Goal: Transaction & Acquisition: Purchase product/service

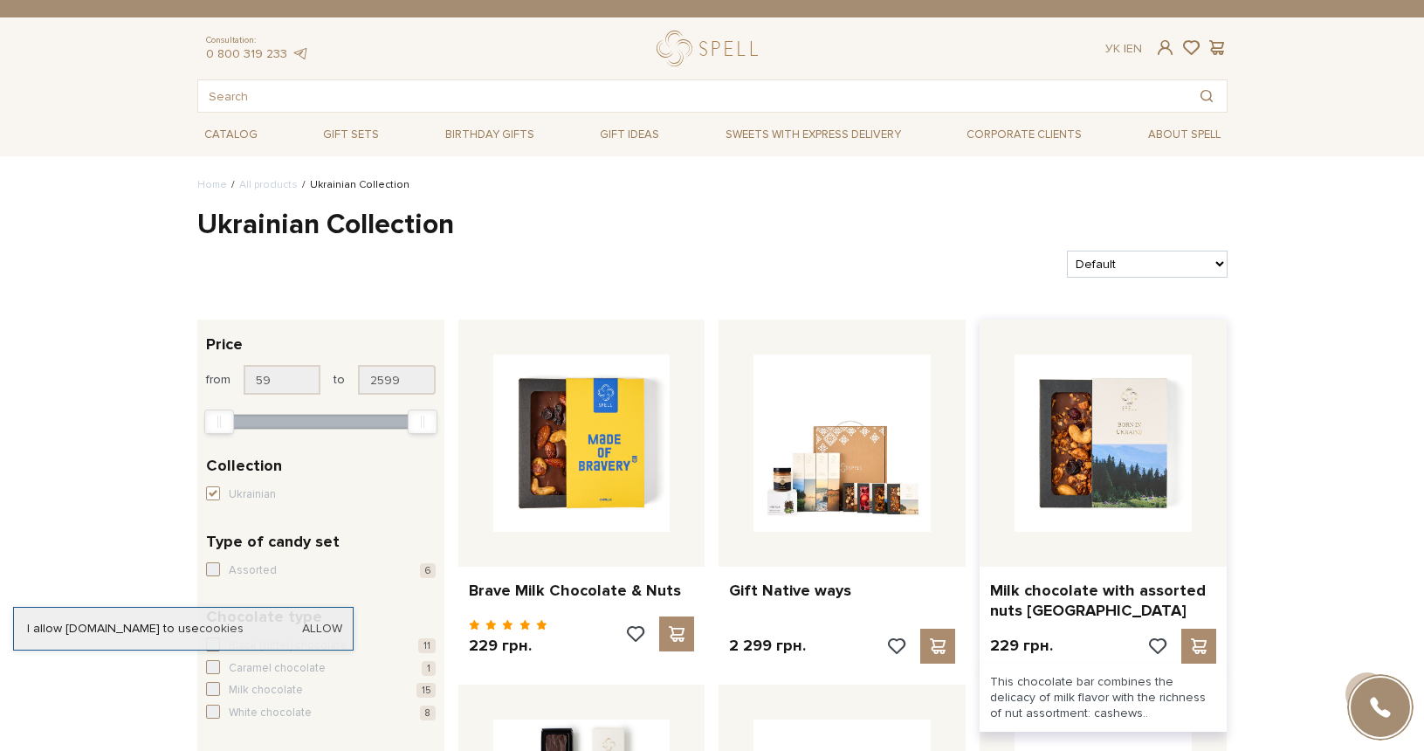
scroll to position [175, 0]
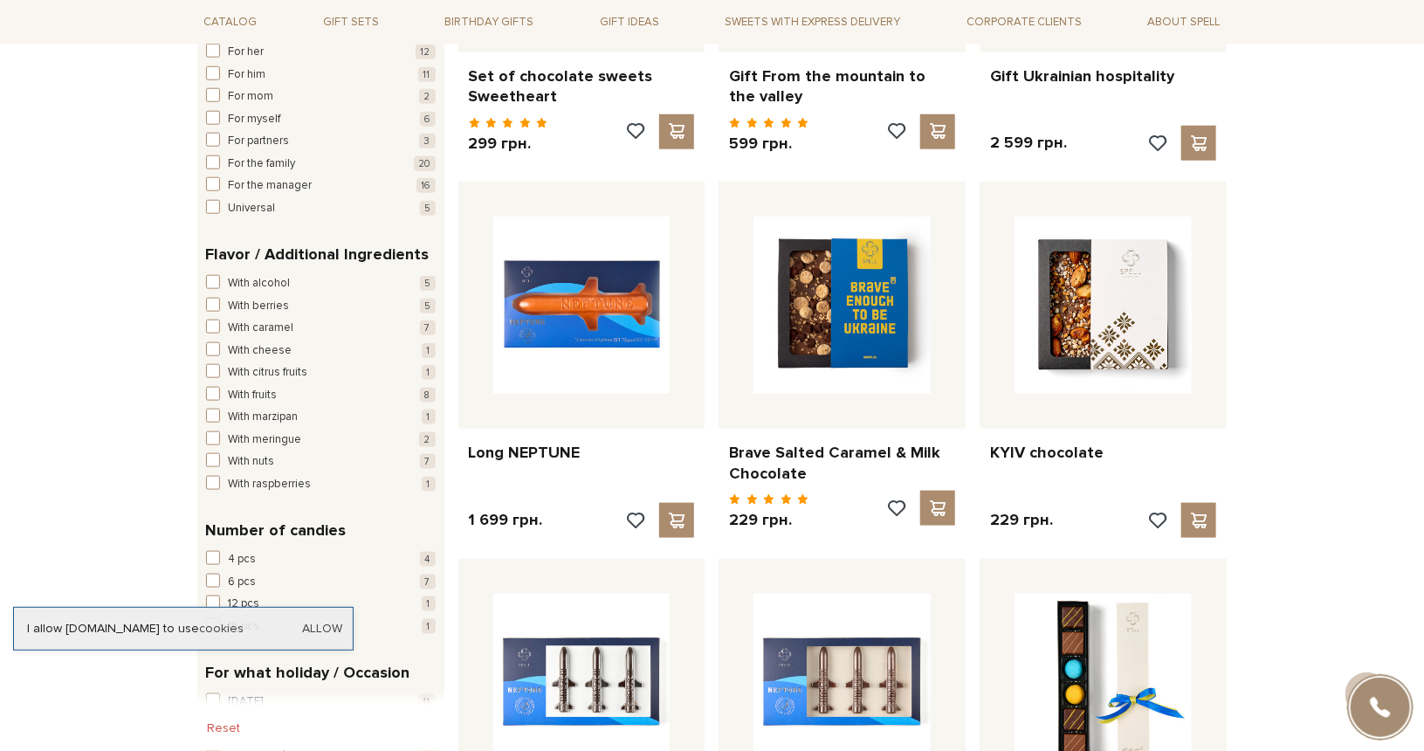
scroll to position [873, 0]
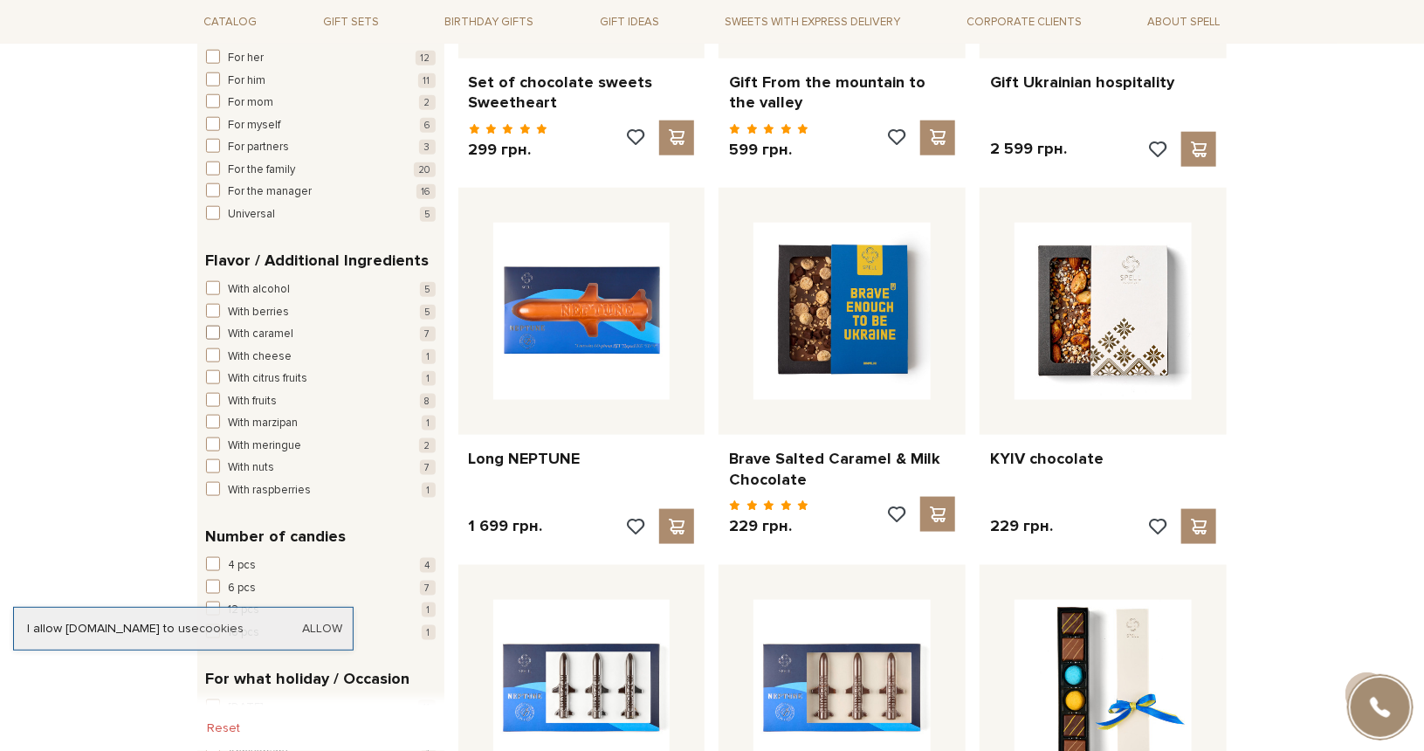
click at [212, 329] on span "button" at bounding box center [213, 333] width 14 height 14
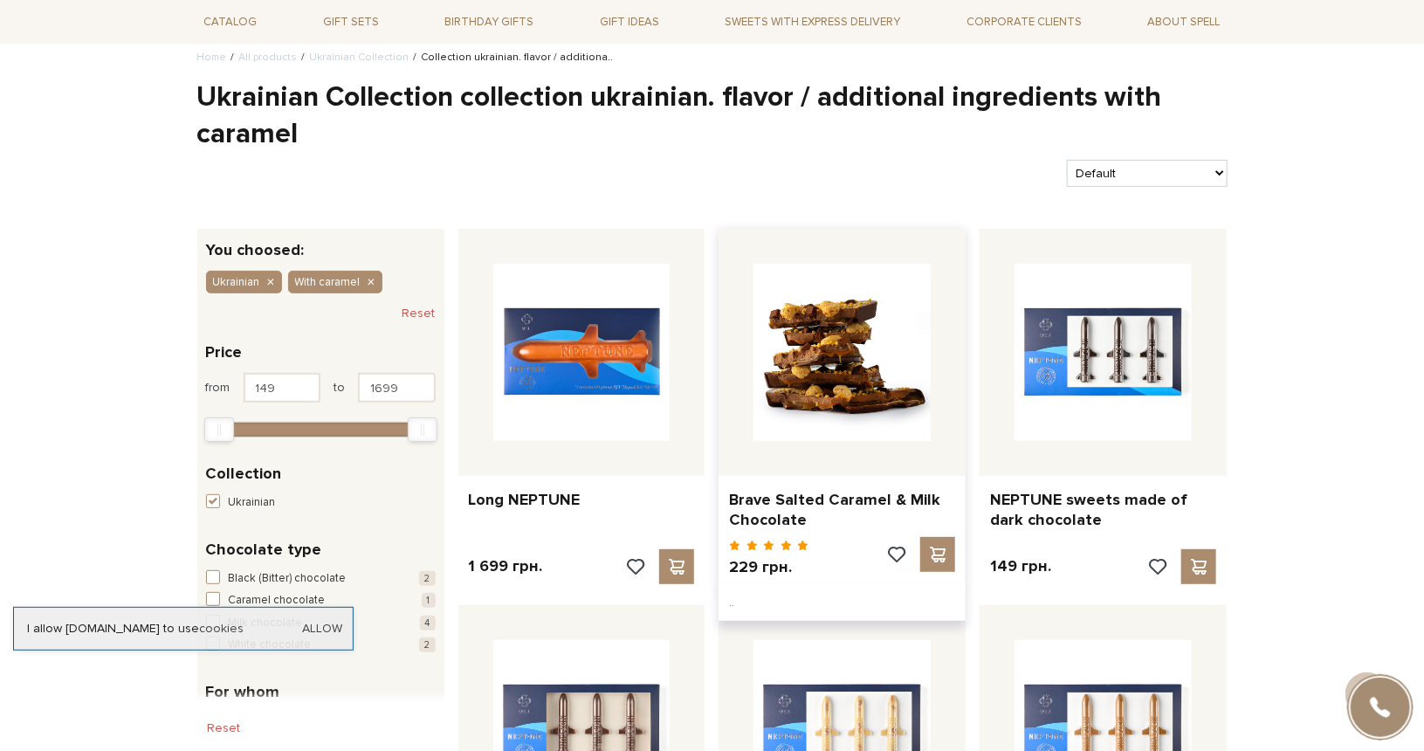
scroll to position [87, 0]
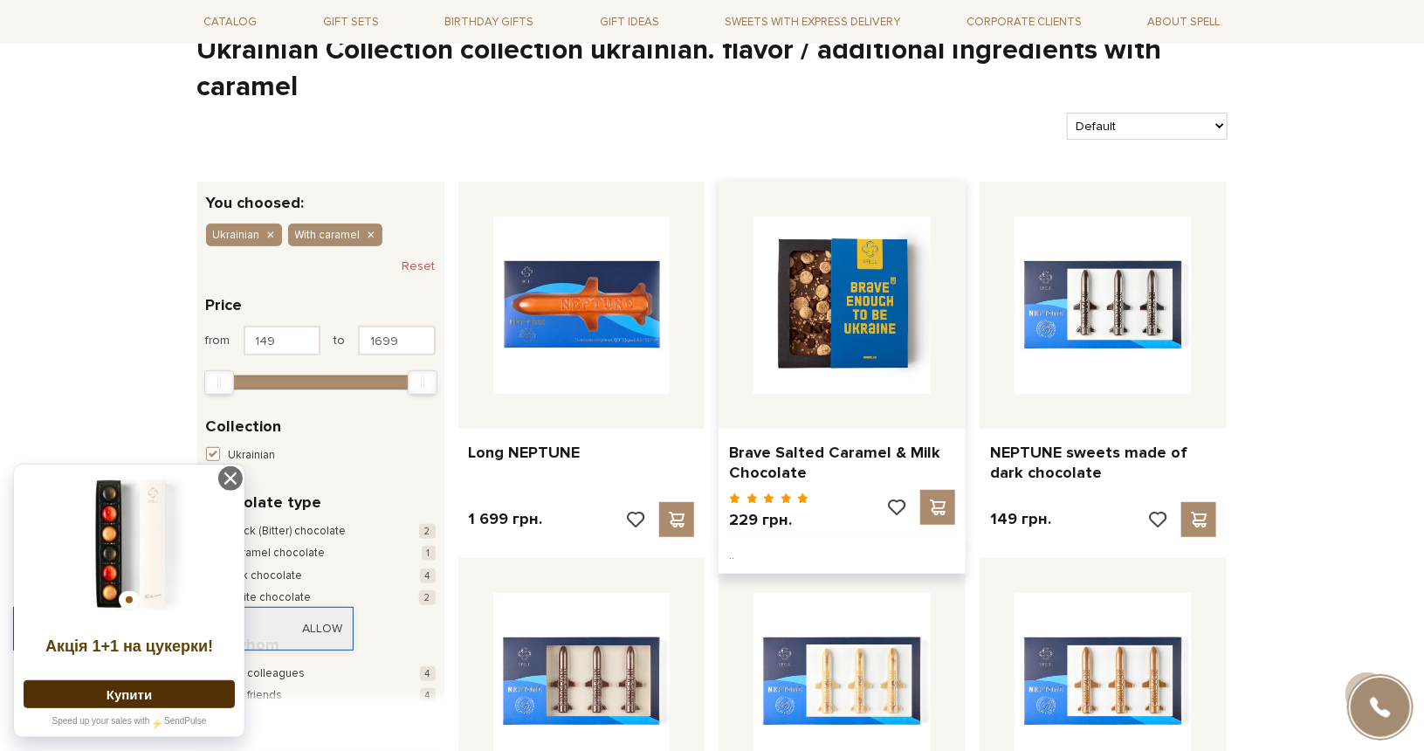
scroll to position [0, 0]
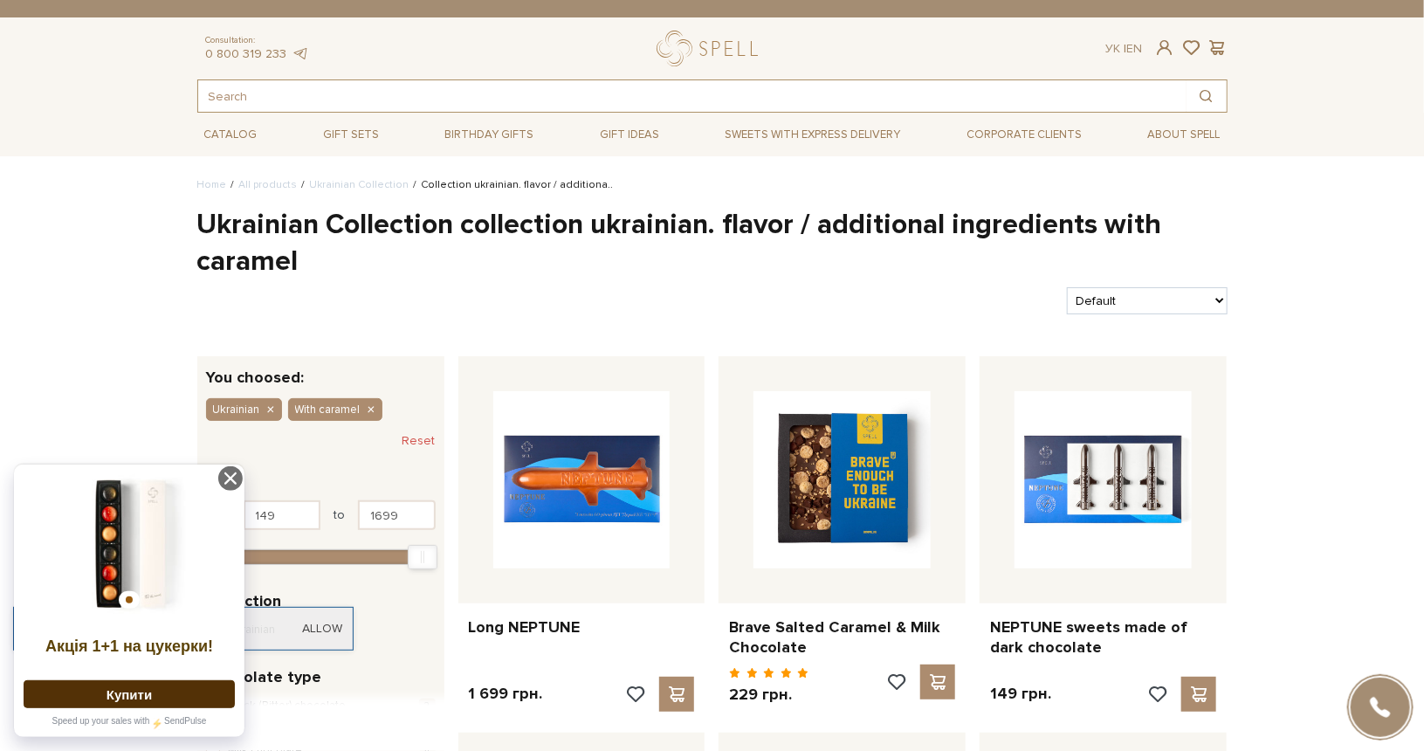
click at [382, 95] on input "text" at bounding box center [692, 95] width 988 height 31
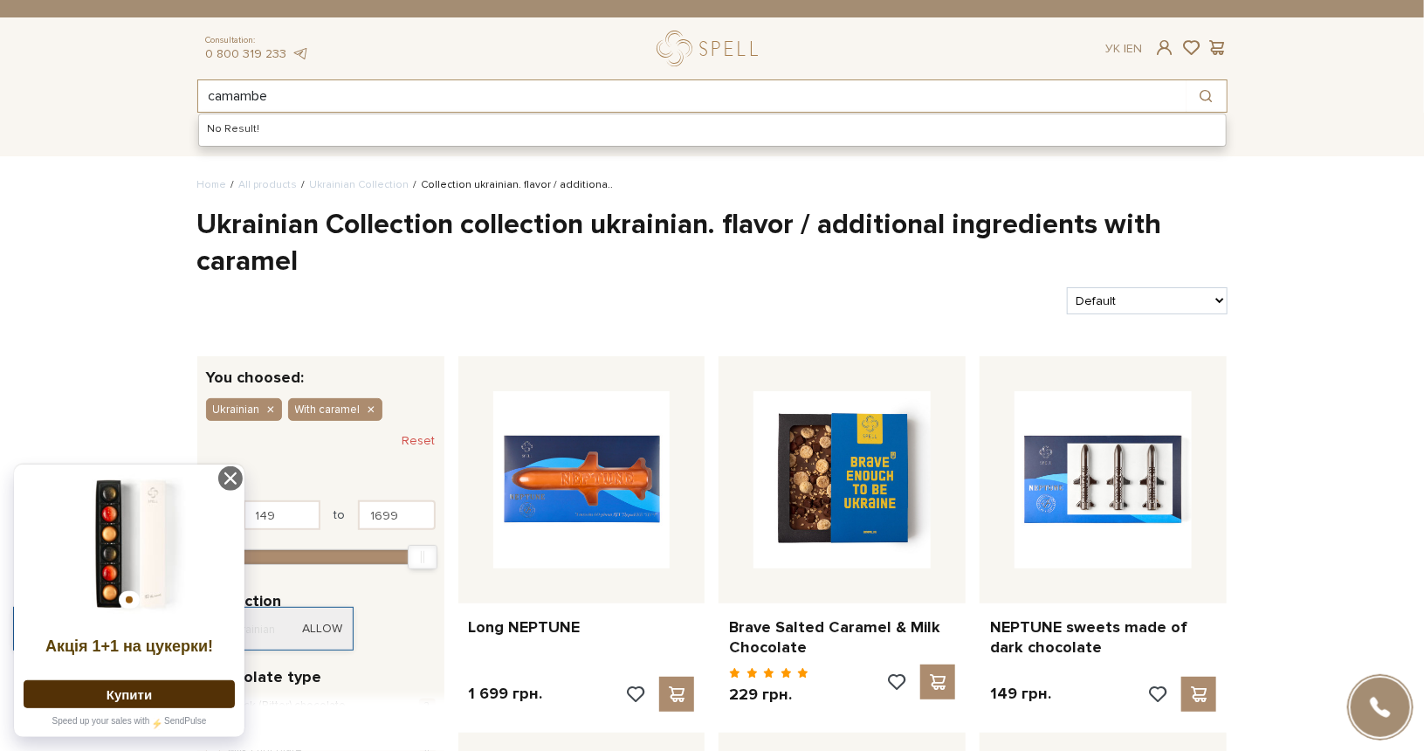
type input "camamber"
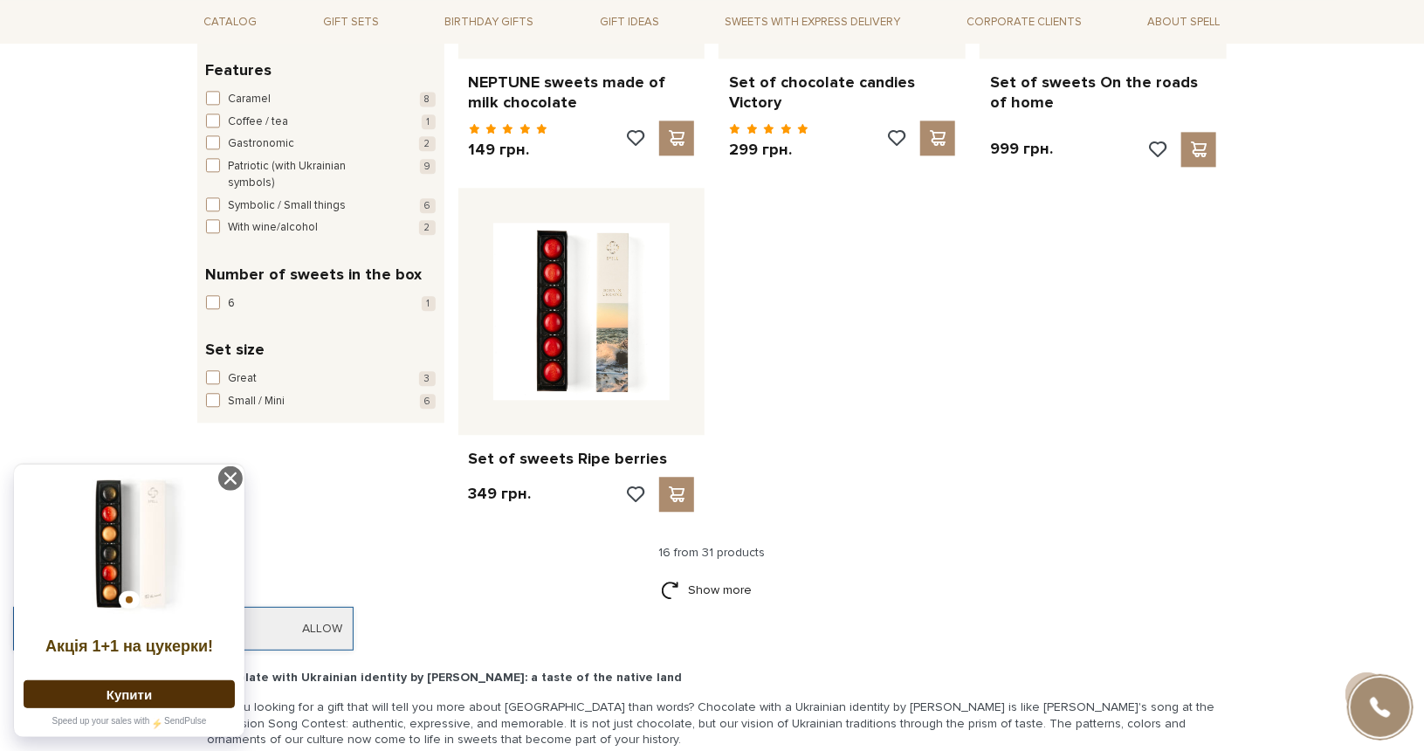
scroll to position [2008, 0]
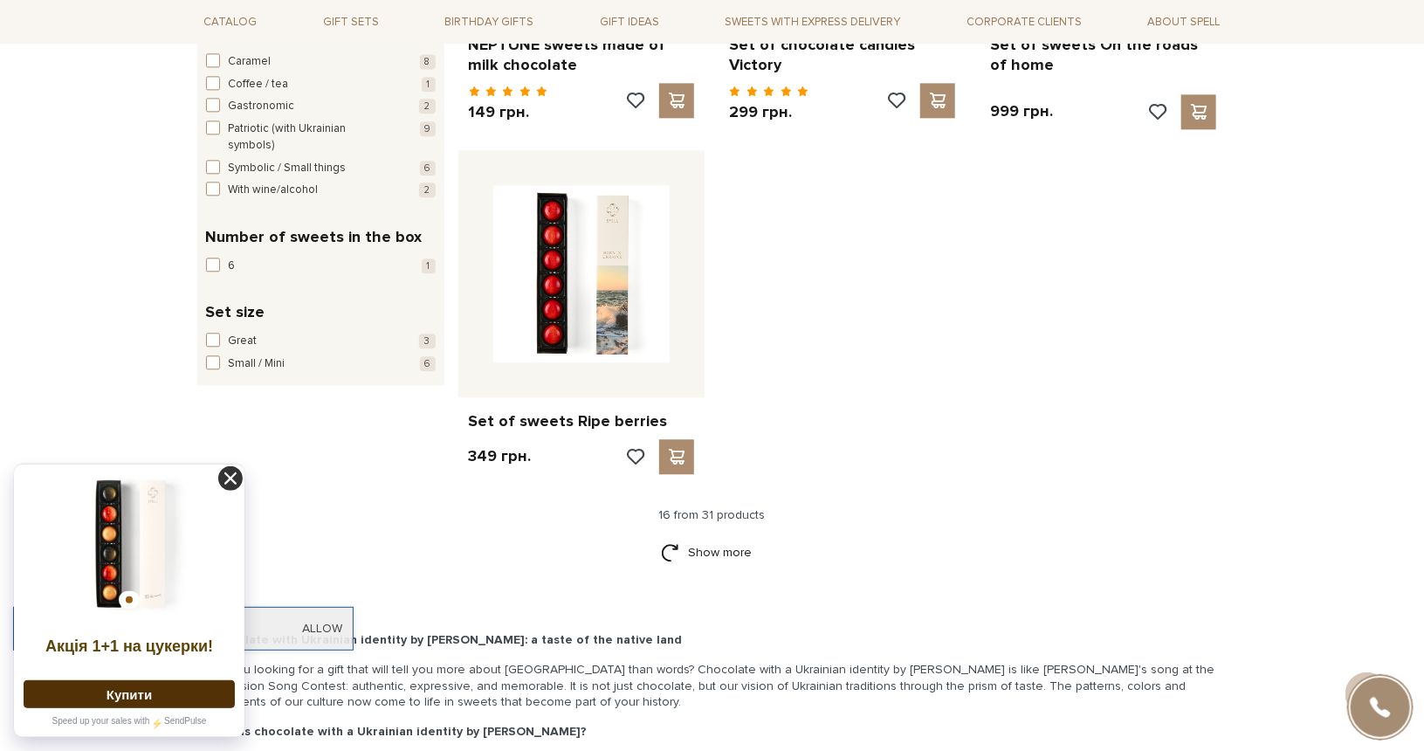
click at [237, 476] on icon at bounding box center [230, 478] width 24 height 24
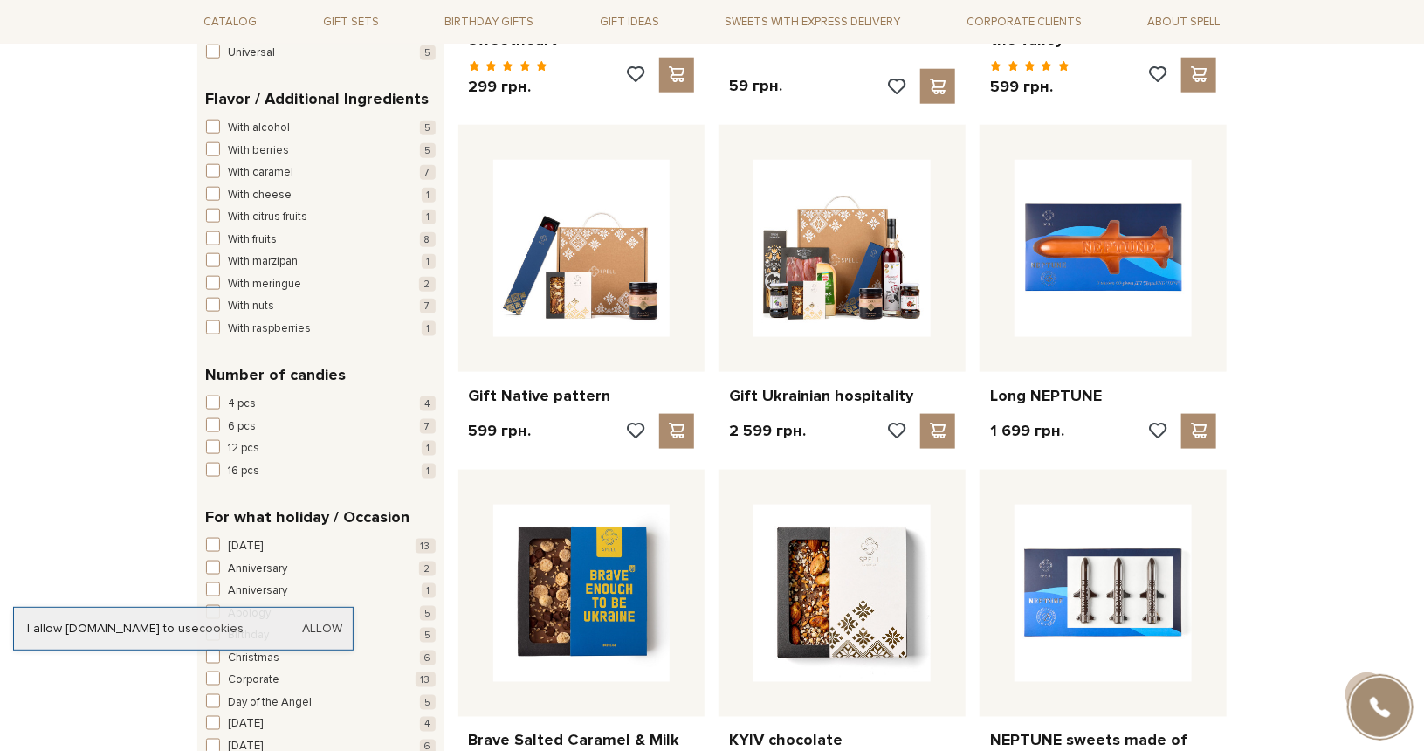
scroll to position [873, 0]
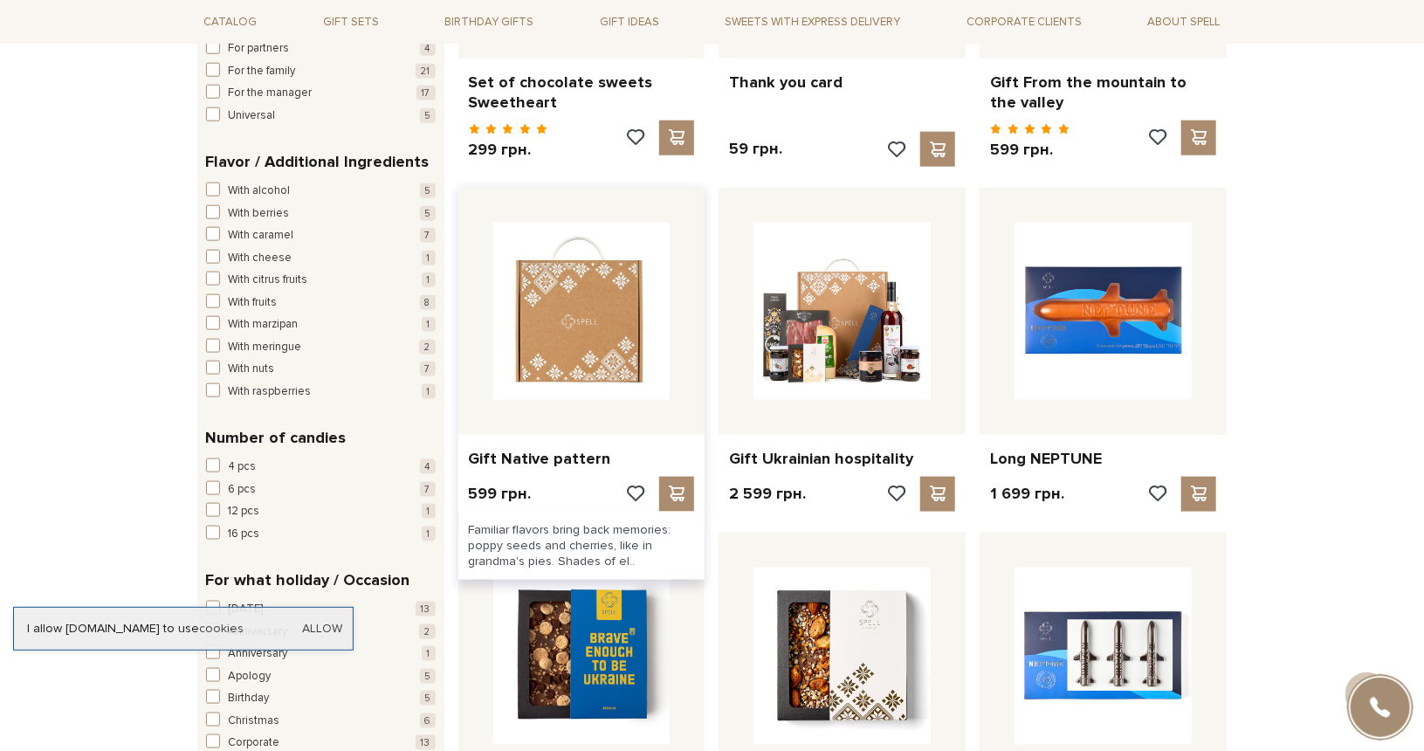
click at [604, 343] on img at bounding box center [581, 311] width 177 height 177
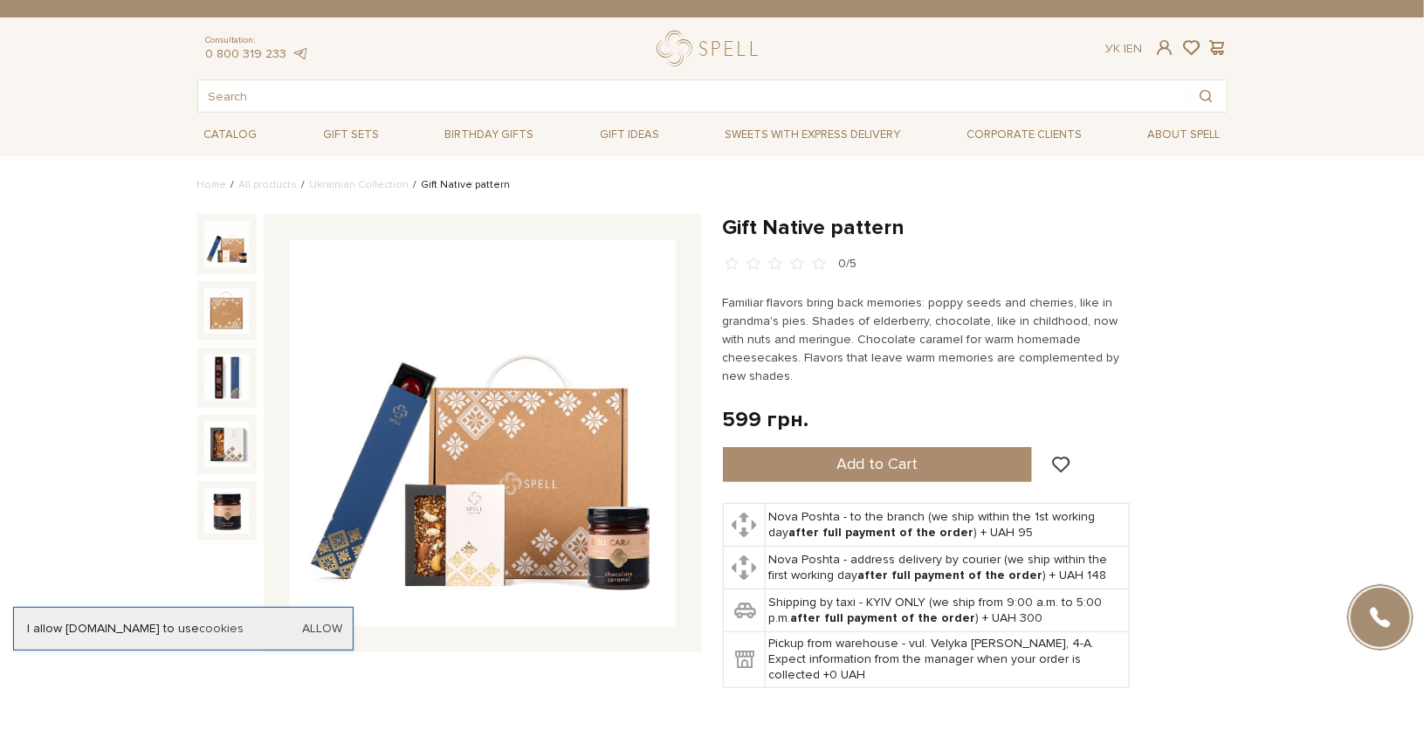
click at [628, 546] on img at bounding box center [483, 433] width 386 height 386
